Goal: Information Seeking & Learning: Learn about a topic

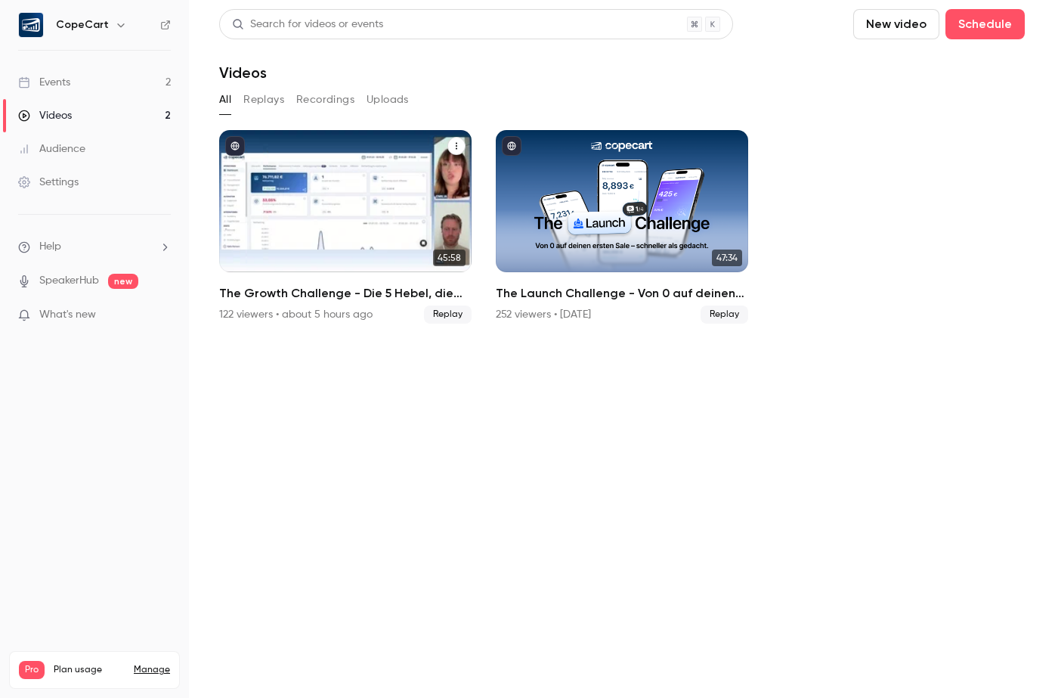
click at [319, 225] on div "The Growth Challenge - Die 5 Hebel, die dein Business auf das nächste Level kat…" at bounding box center [345, 201] width 253 height 142
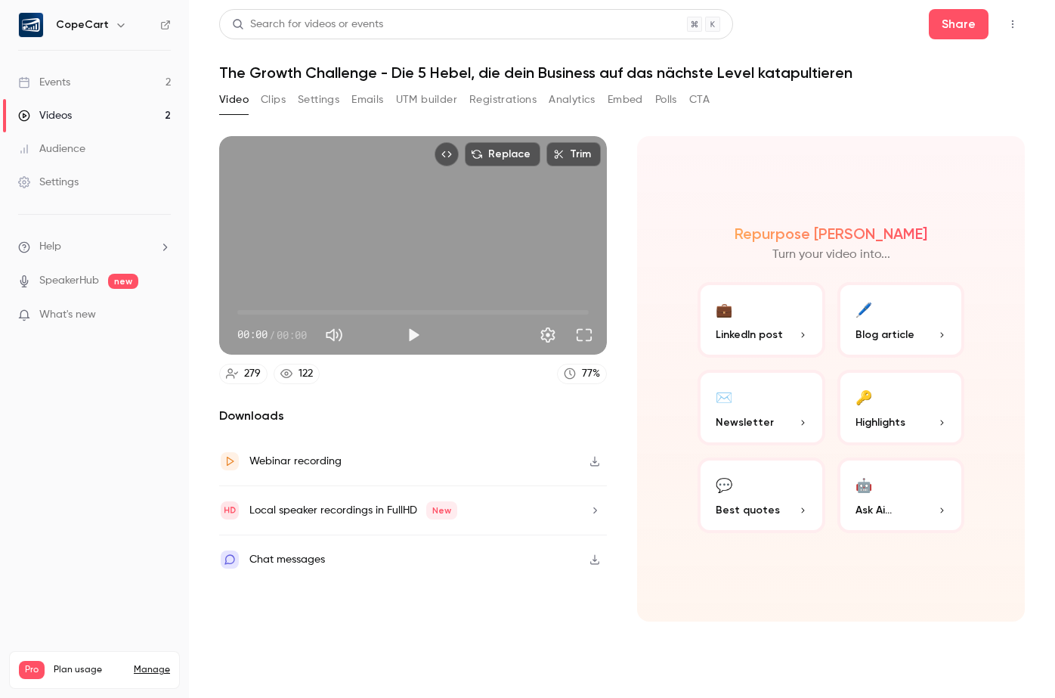
click at [501, 95] on button "Registrations" at bounding box center [503, 100] width 67 height 24
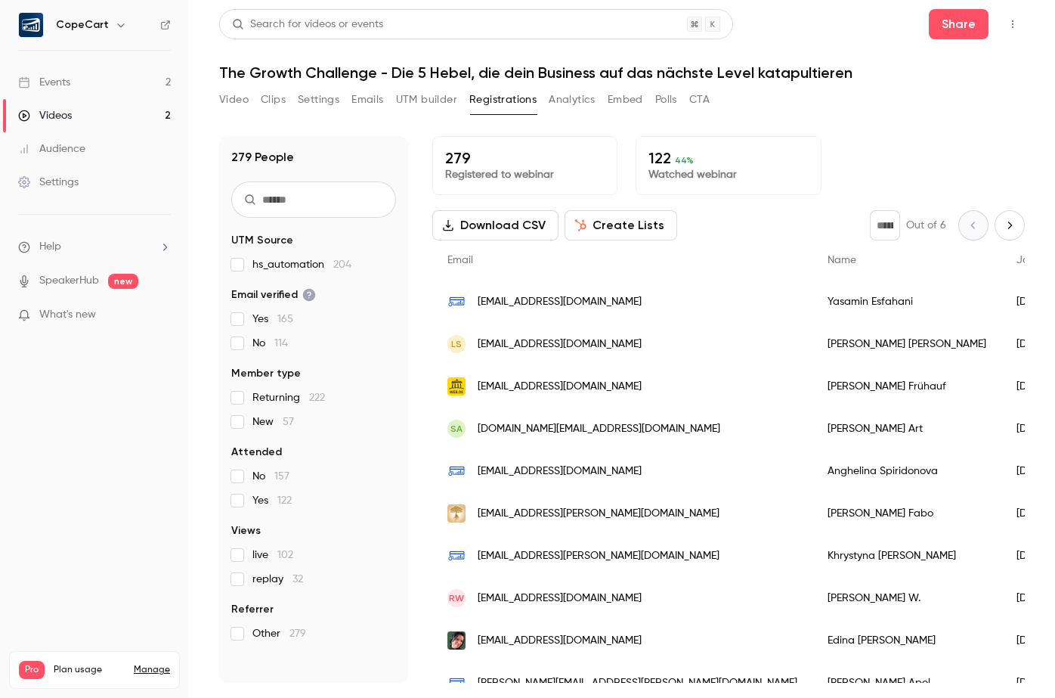
click at [575, 98] on button "Analytics" at bounding box center [572, 100] width 47 height 24
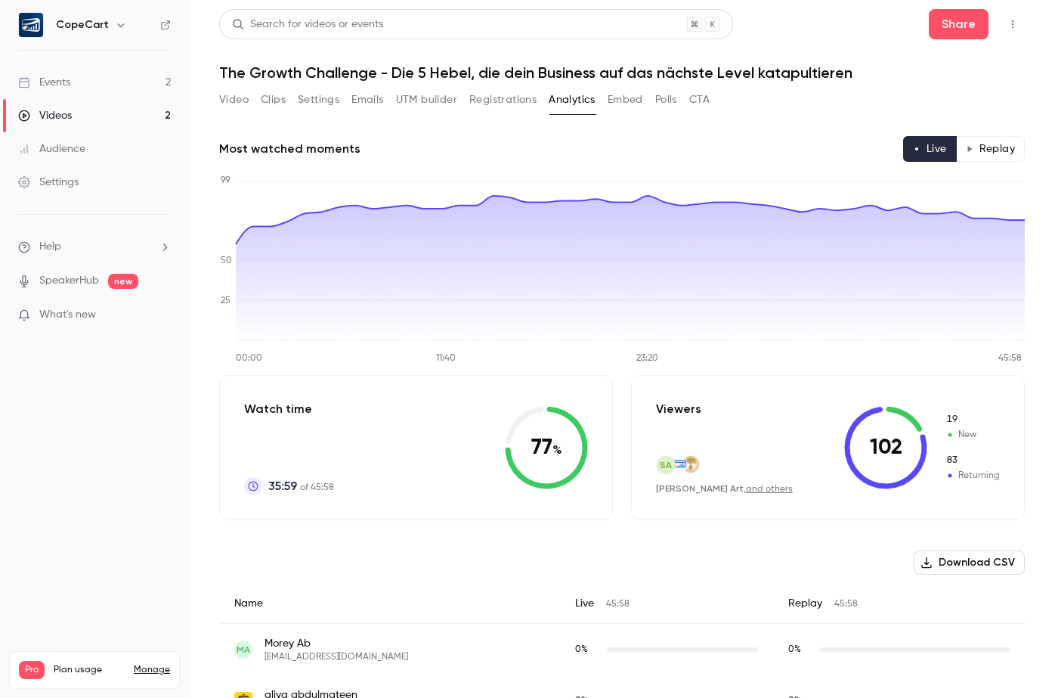
click at [986, 156] on button "Replay" at bounding box center [990, 149] width 69 height 26
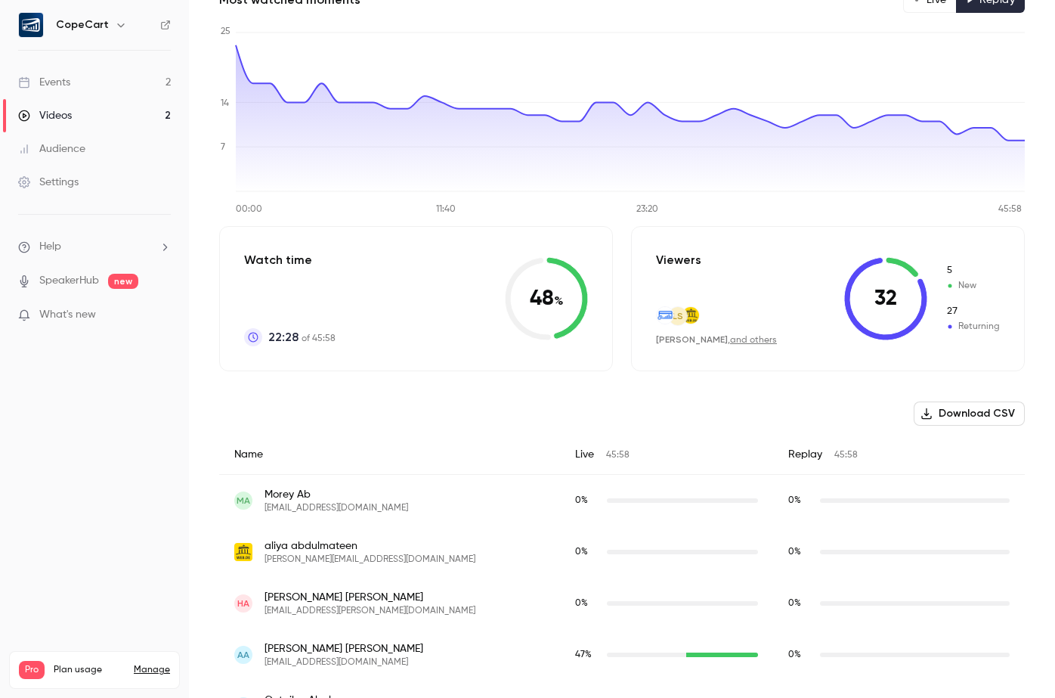
scroll to position [147, 0]
click at [77, 145] on div "Audience" at bounding box center [51, 148] width 67 height 15
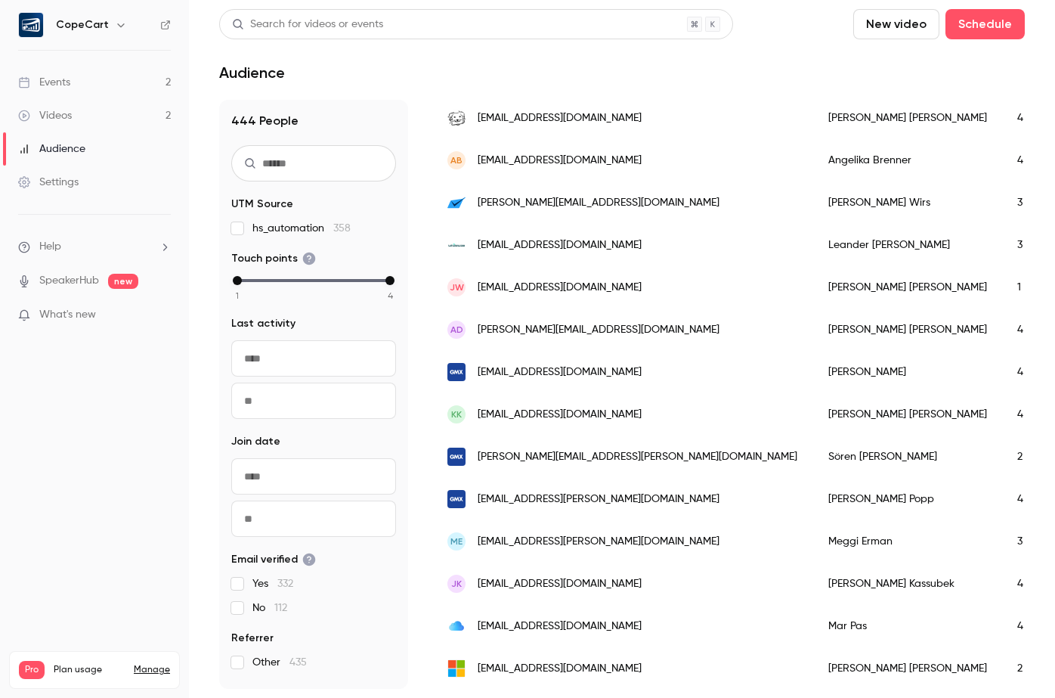
scroll to position [629, 0]
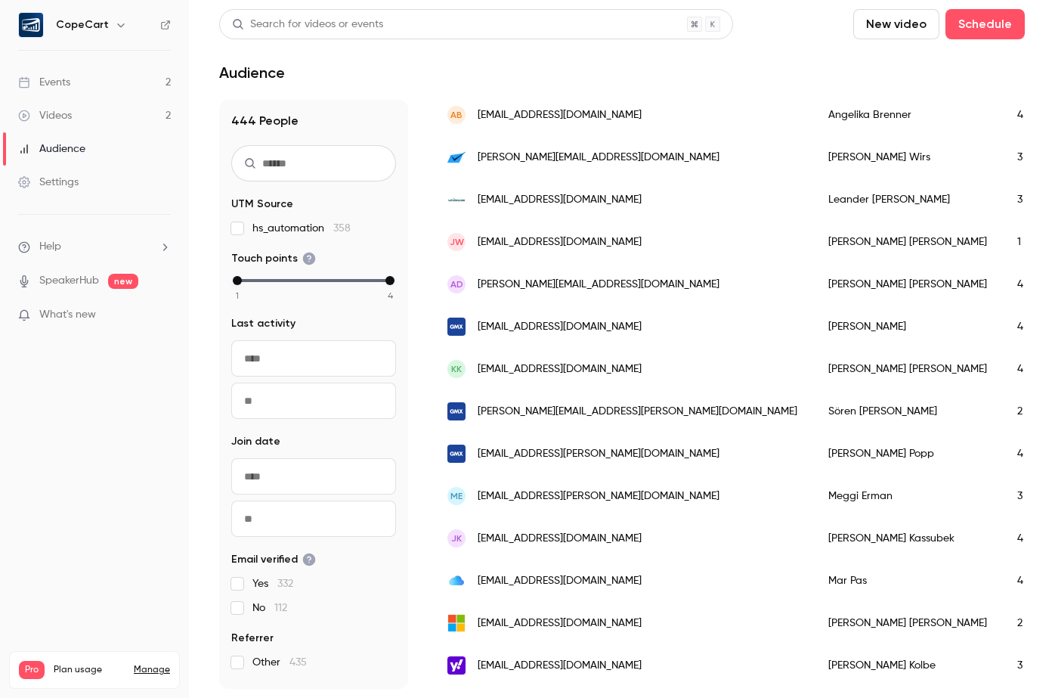
click at [82, 75] on link "Events 2" at bounding box center [94, 82] width 189 height 33
